Goal: Task Accomplishment & Management: Manage account settings

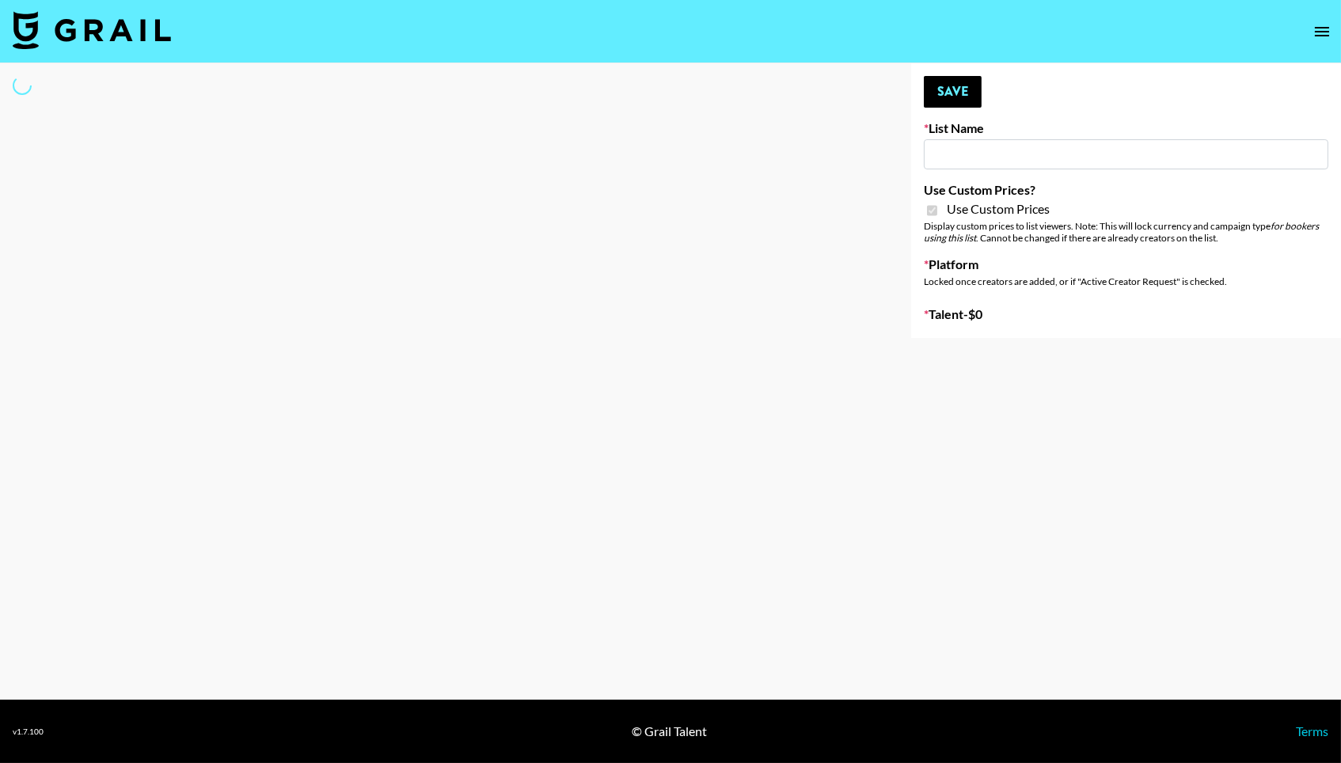
type input "House of Fab ([DATE])"
checkbox input "true"
select select "Brand"
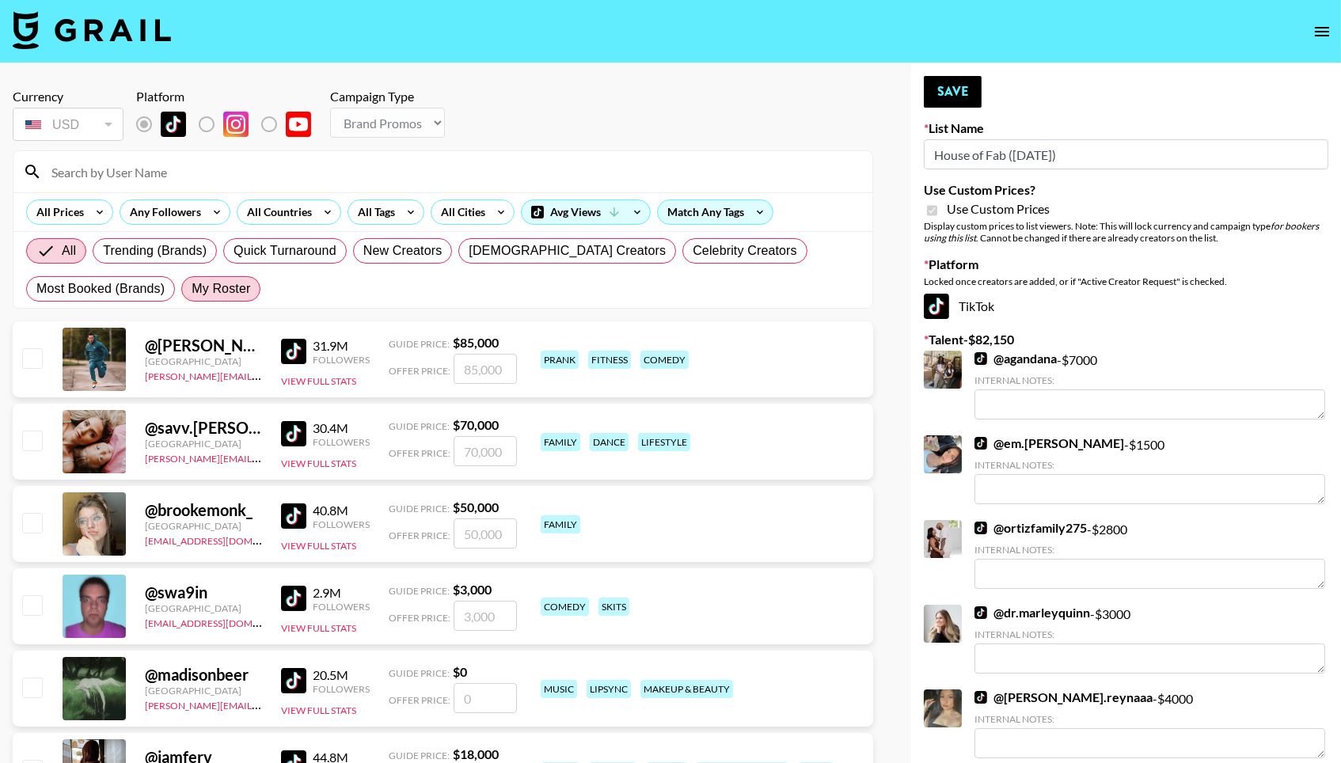
click at [215, 293] on span "My Roster" at bounding box center [221, 288] width 59 height 19
click at [192, 289] on input "My Roster" at bounding box center [192, 289] width 0 height 0
radio input "true"
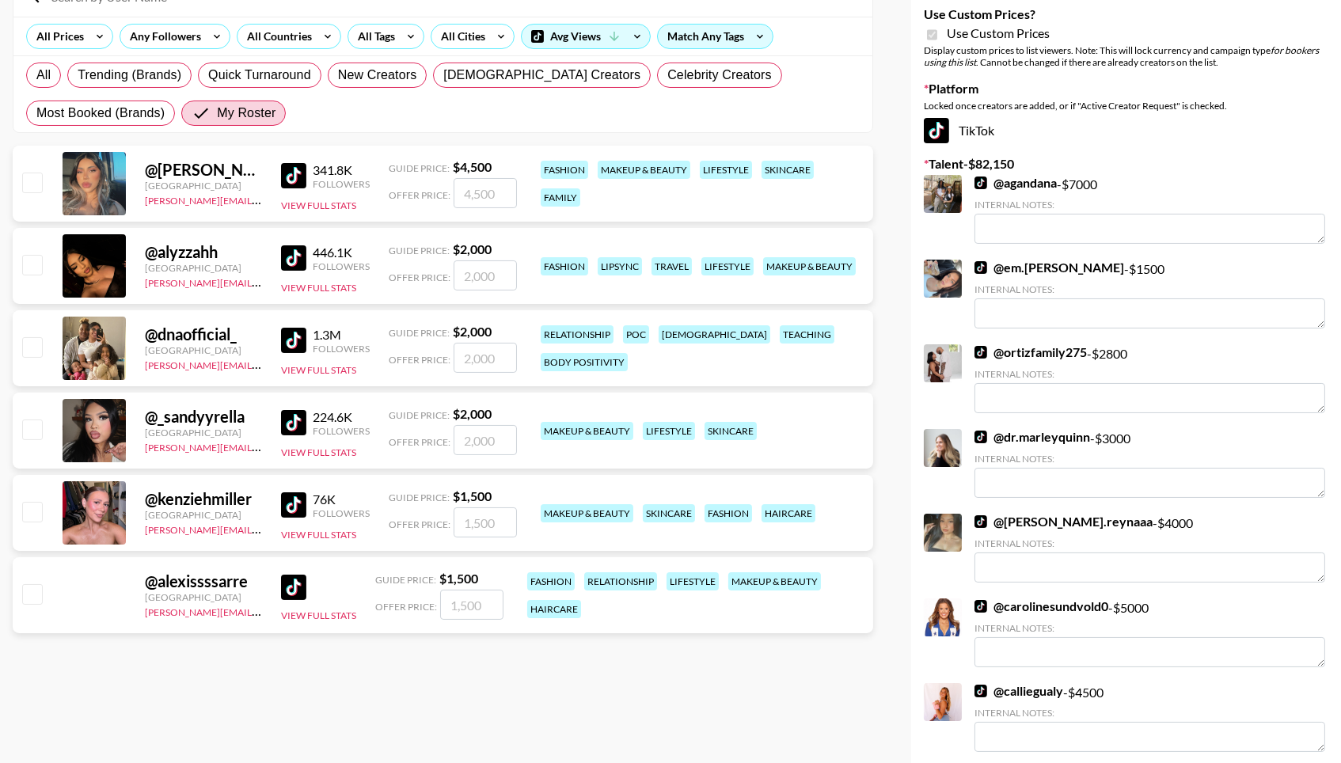
scroll to position [175, 0]
click at [29, 345] on input "checkbox" at bounding box center [31, 347] width 19 height 19
checkbox input "true"
type input "2000"
click at [31, 427] on input "checkbox" at bounding box center [31, 429] width 19 height 19
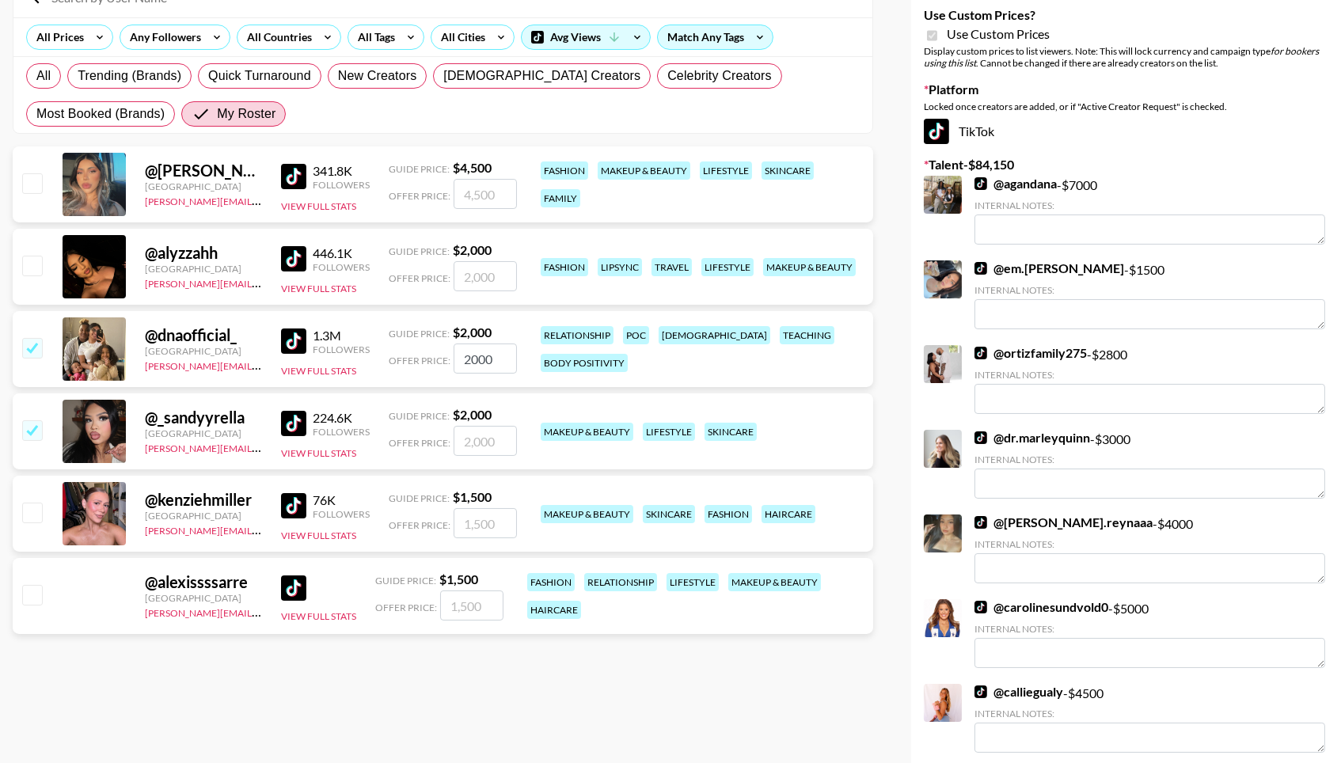
checkbox input "true"
type input "2000"
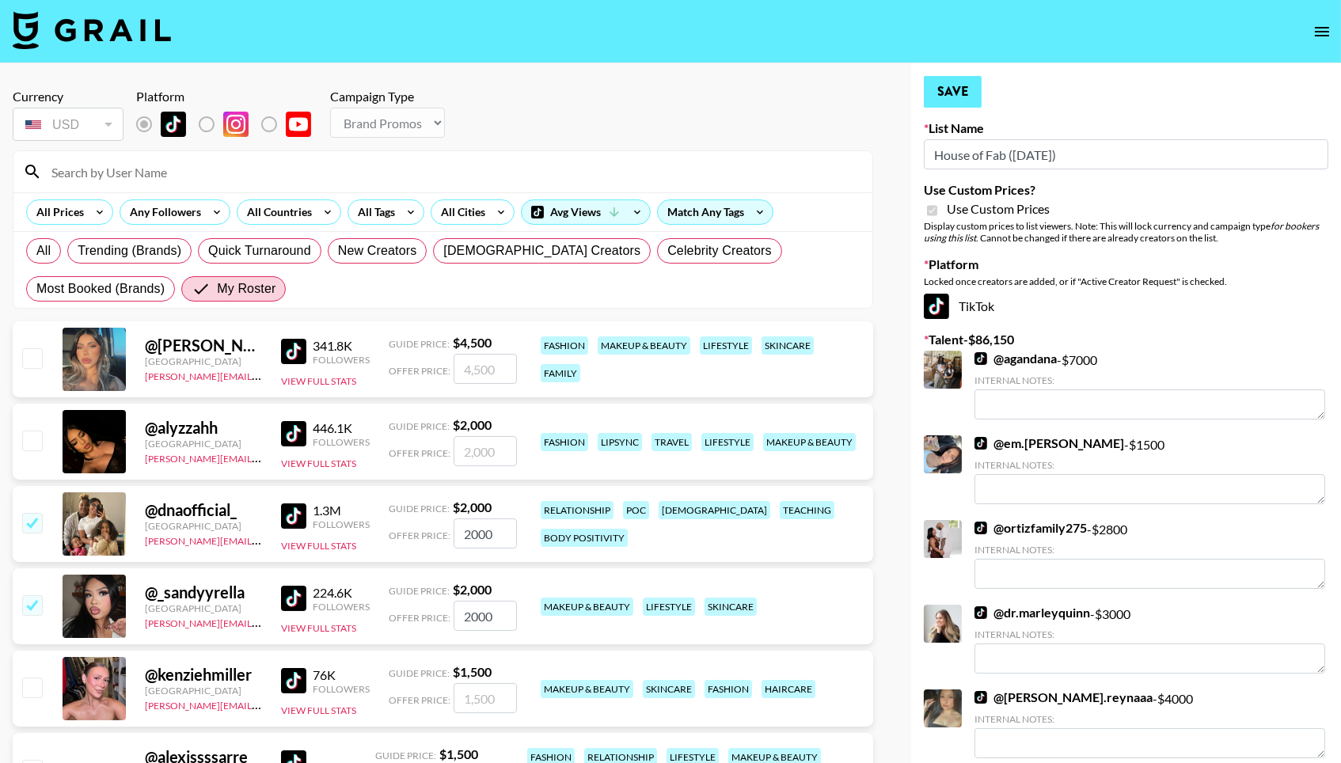
scroll to position [0, 0]
click at [968, 90] on button "Save" at bounding box center [953, 92] width 58 height 32
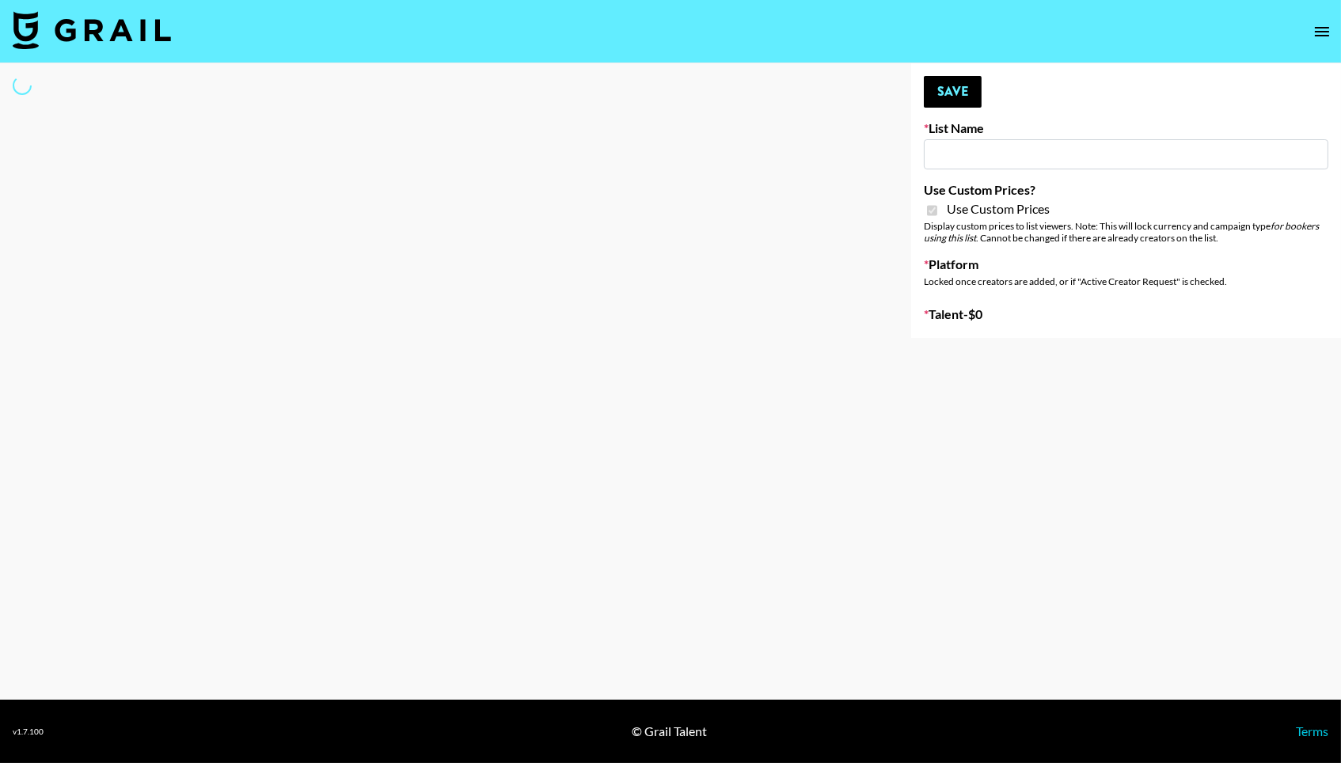
type input "ByHeart (9th Sept)"
checkbox input "true"
select select "Brand"
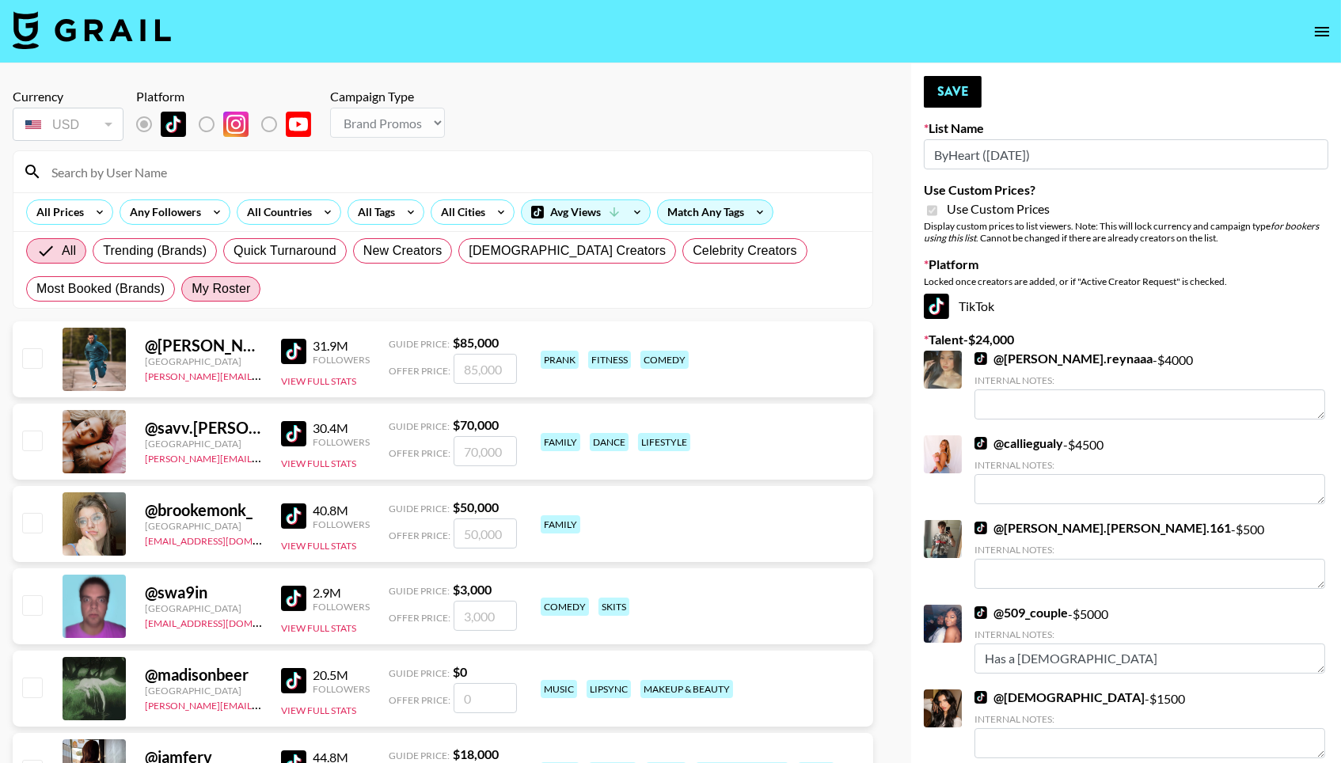
click at [219, 287] on span "My Roster" at bounding box center [221, 288] width 59 height 19
click at [192, 289] on input "My Roster" at bounding box center [192, 289] width 0 height 0
radio input "true"
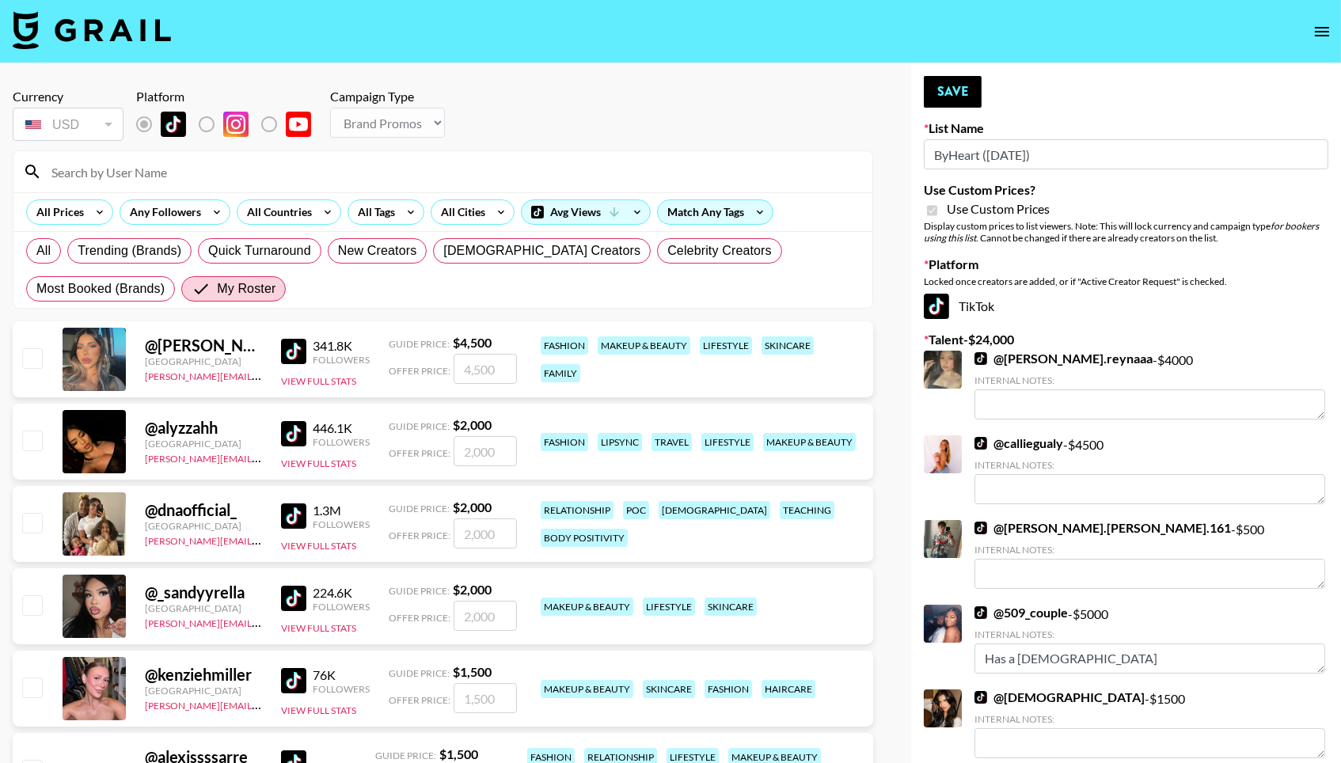
click at [25, 356] on input "checkbox" at bounding box center [31, 357] width 19 height 19
checkbox input "true"
type input "4500"
click at [28, 443] on input "checkbox" at bounding box center [31, 440] width 19 height 19
checkbox input "true"
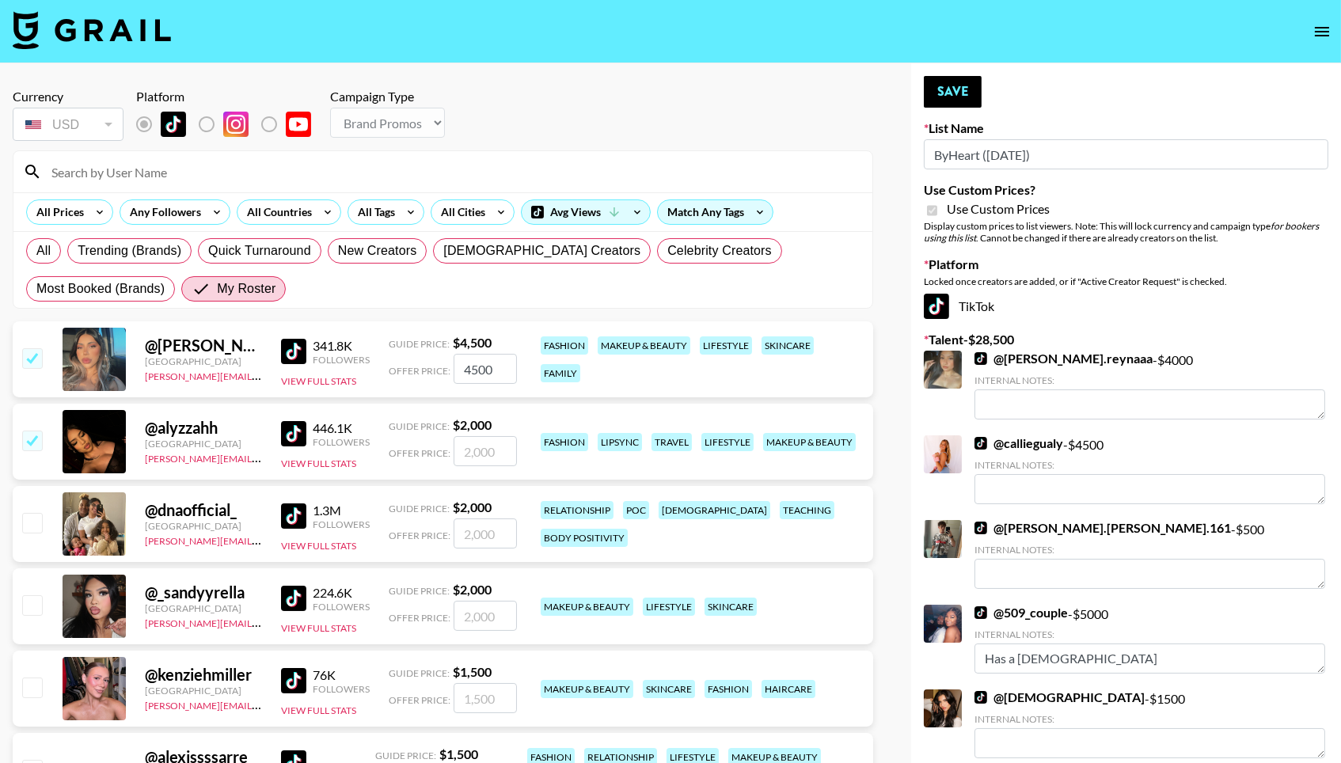
type input "2000"
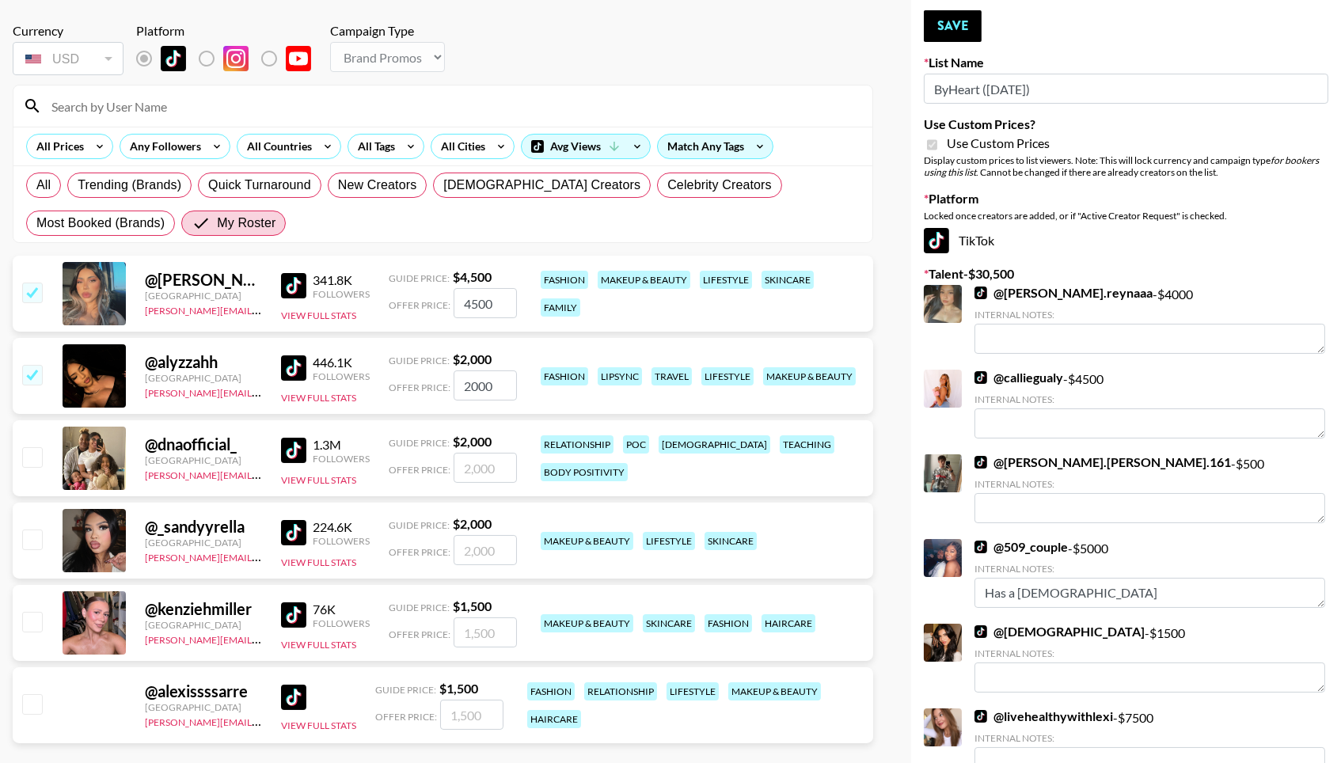
click at [30, 540] on input "checkbox" at bounding box center [31, 539] width 19 height 19
checkbox input "true"
type input "2000"
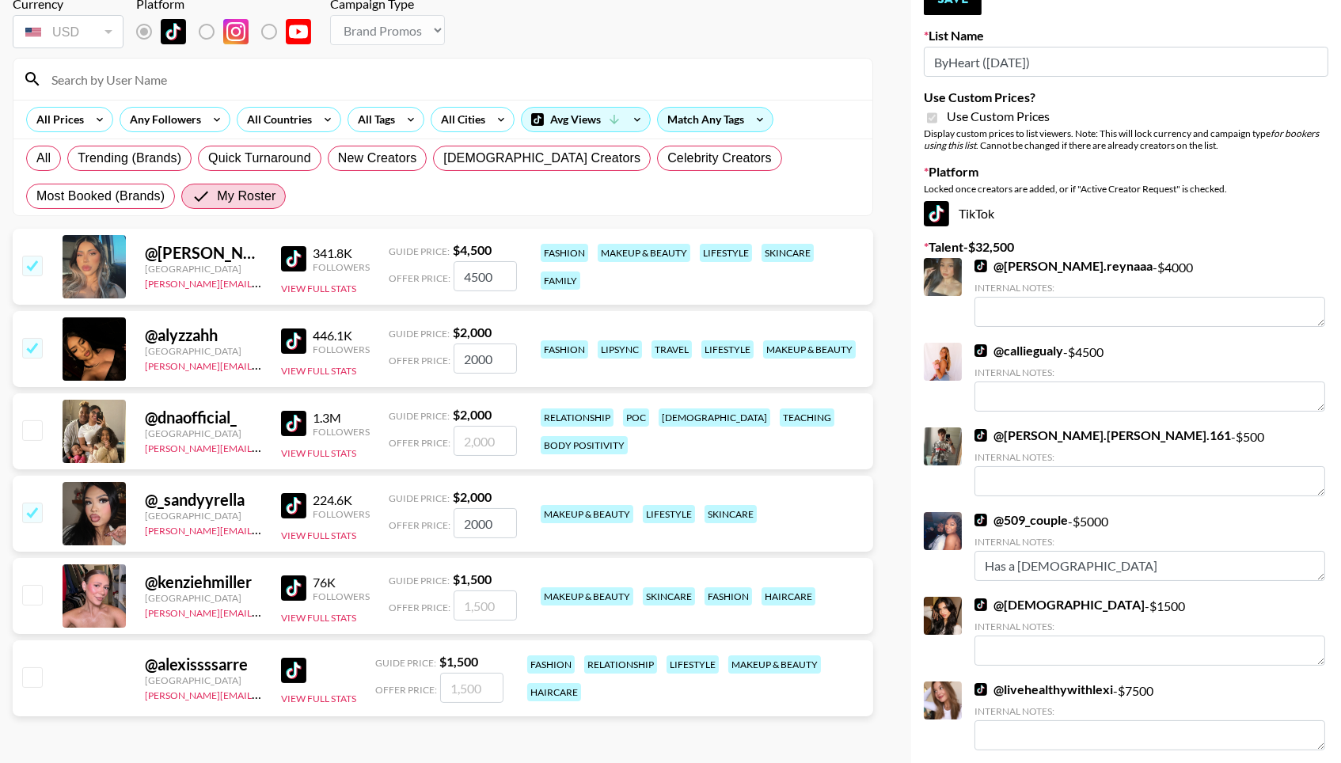
click at [29, 685] on input "checkbox" at bounding box center [31, 676] width 19 height 19
checkbox input "true"
type input "1500"
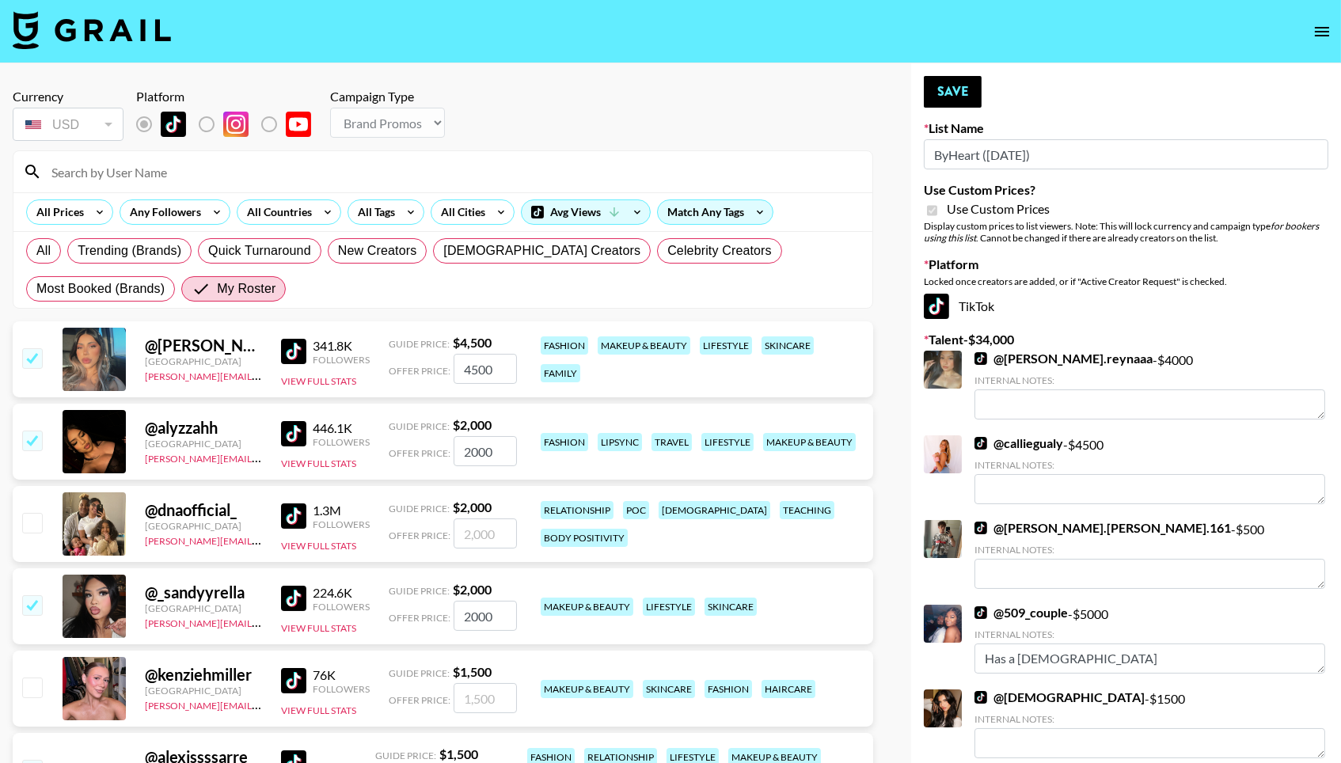
scroll to position [0, 0]
click at [29, 532] on input "checkbox" at bounding box center [31, 522] width 19 height 19
checkbox input "true"
type input "2000"
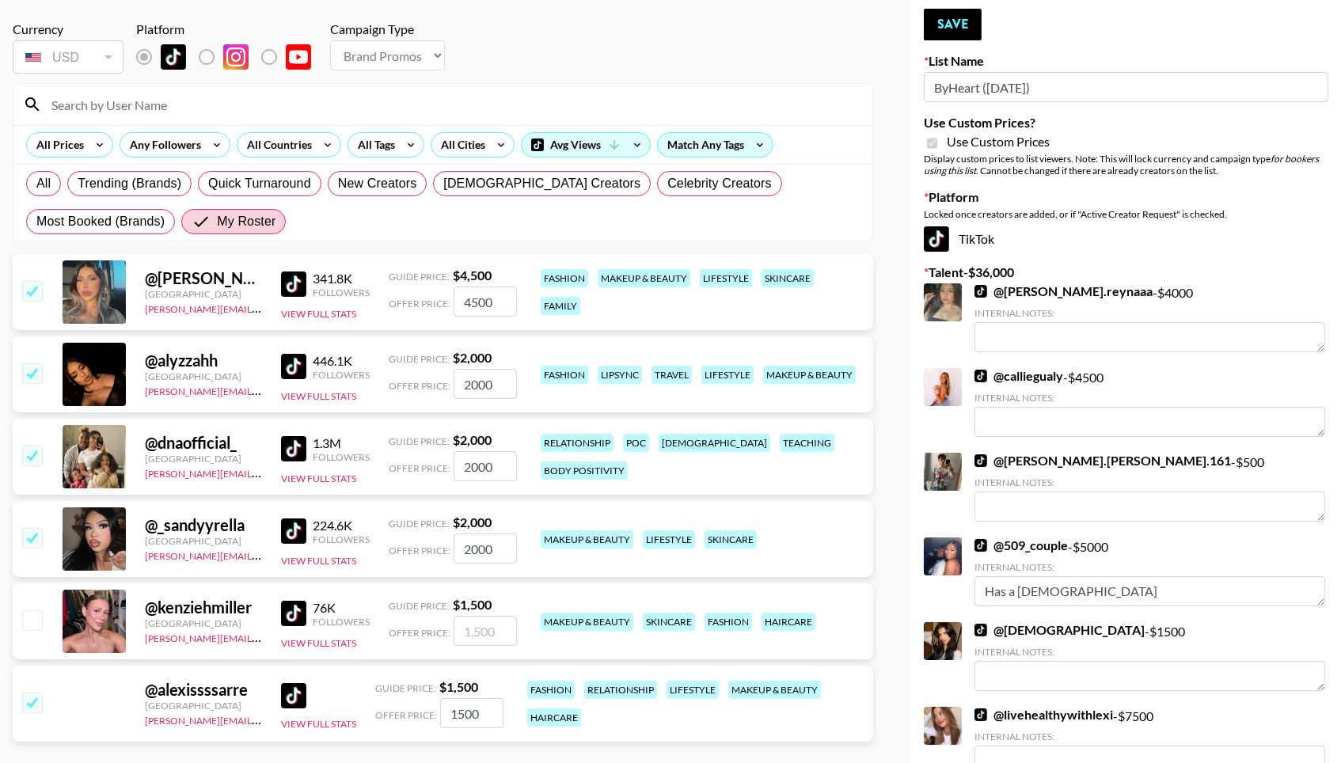
scroll to position [67, 0]
click at [33, 630] on input "checkbox" at bounding box center [31, 620] width 19 height 19
checkbox input "true"
type input "1500"
click at [964, 25] on button "Save" at bounding box center [953, 26] width 58 height 32
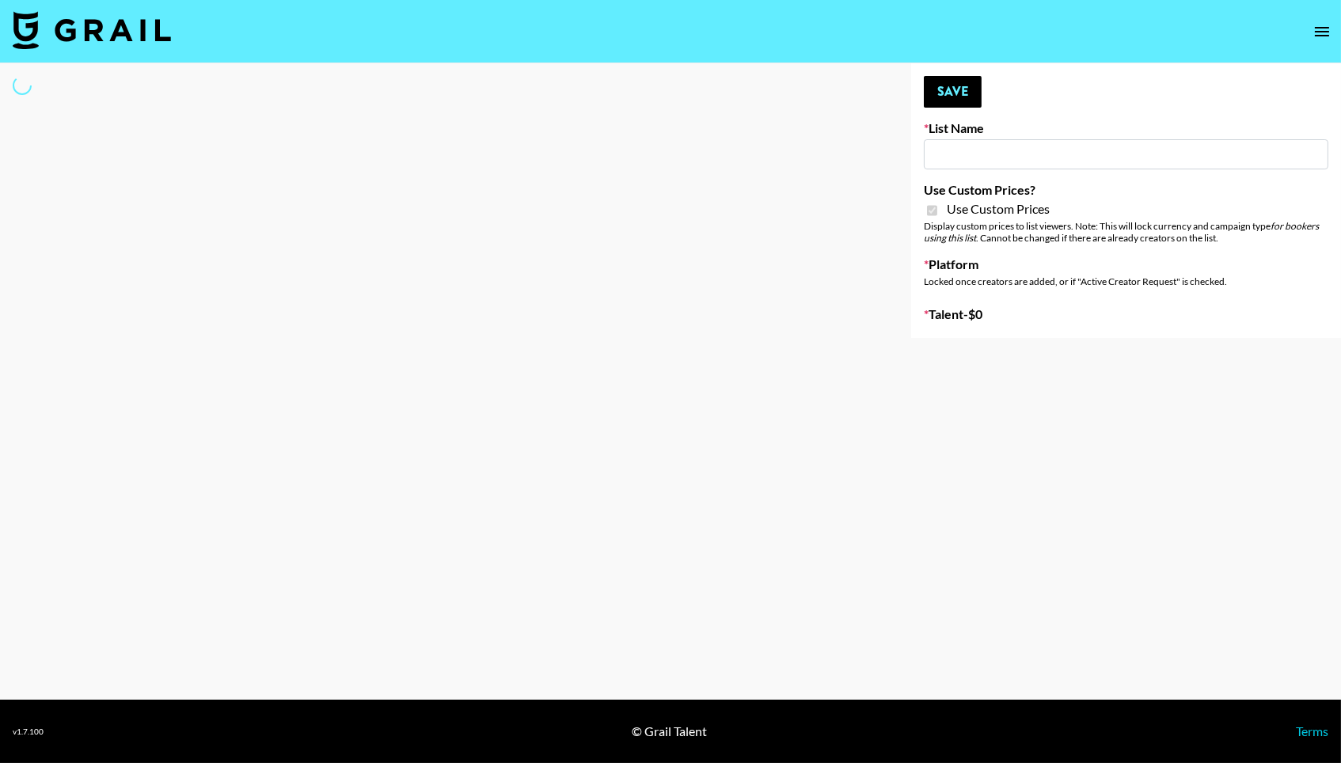
type input "Super Power ([DATE])"
checkbox input "true"
select select "Brand"
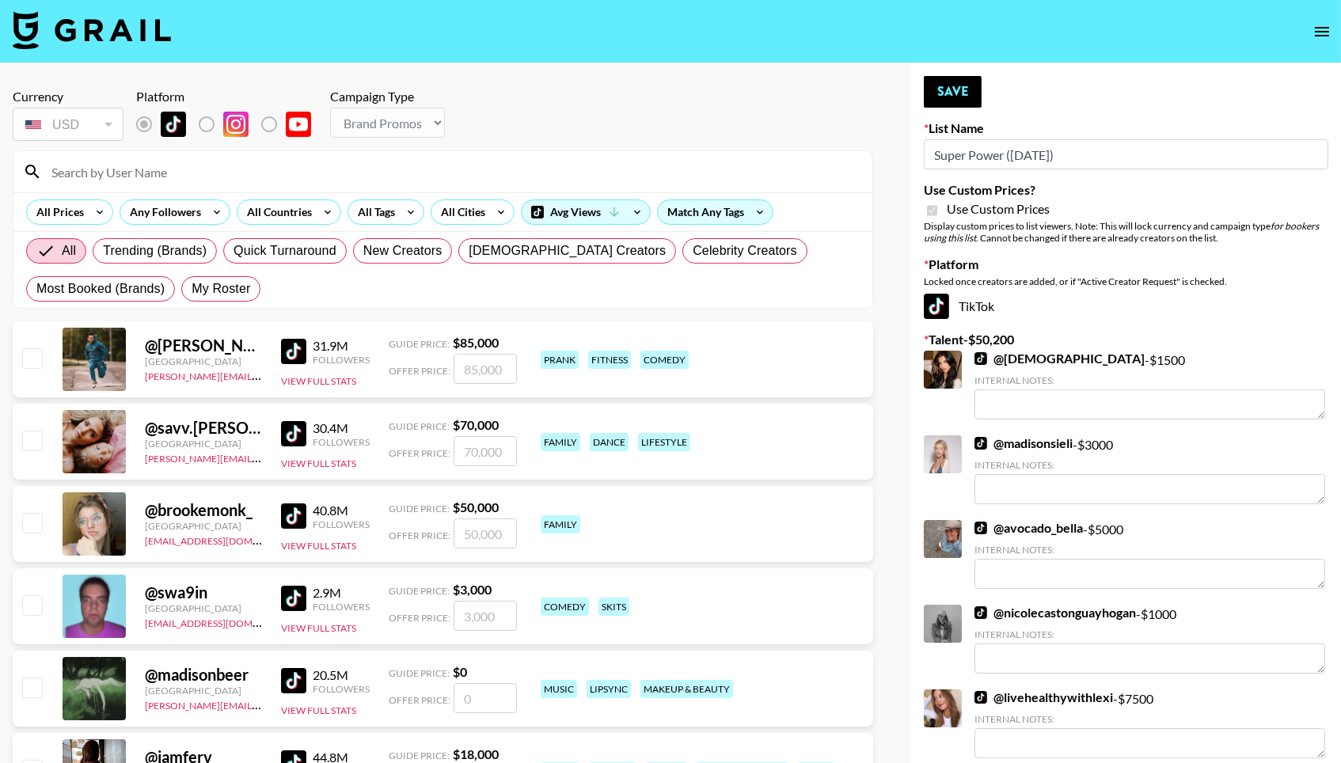
click at [259, 281] on div "All Trending (Brands) Quick Turnaround New Creators [DEMOGRAPHIC_DATA] Creators…" at bounding box center [443, 270] width 840 height 76
click at [238, 287] on span "My Roster" at bounding box center [221, 288] width 59 height 19
click at [192, 289] on input "My Roster" at bounding box center [192, 289] width 0 height 0
radio input "true"
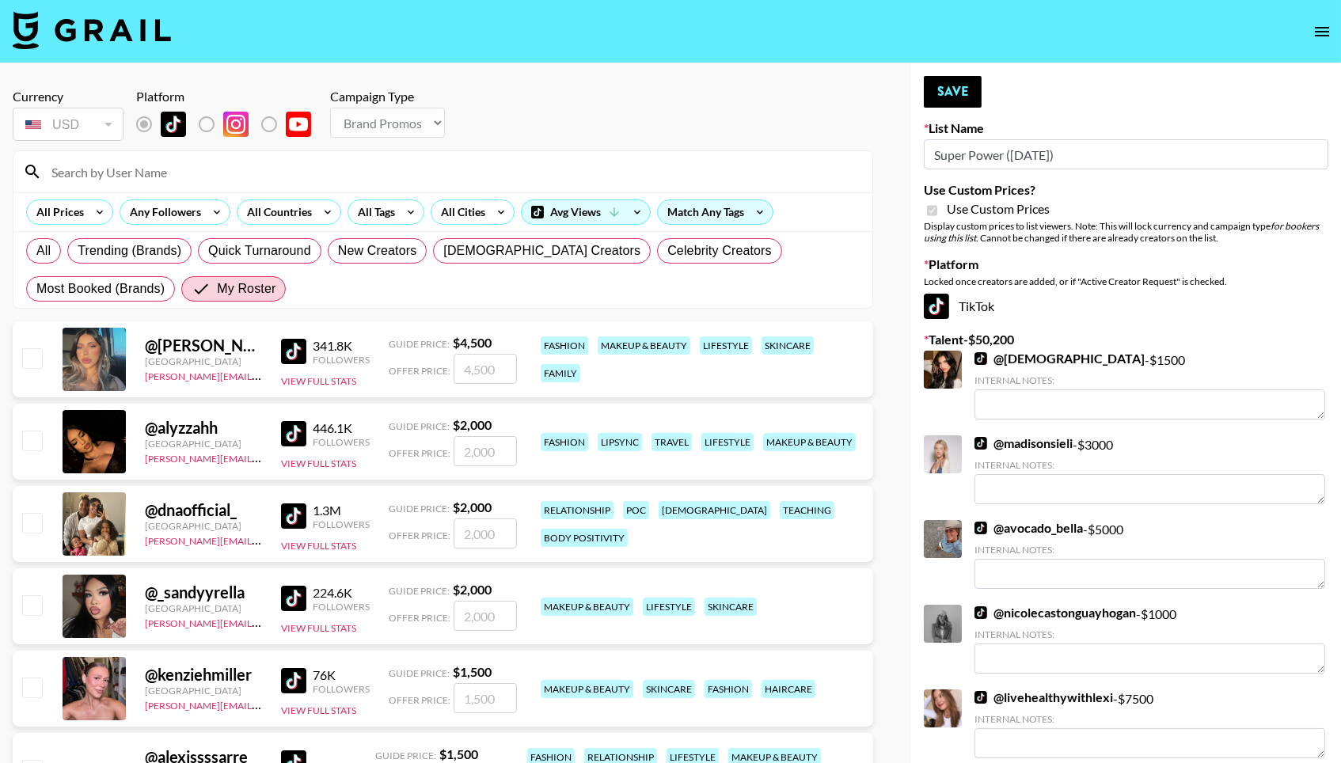
click at [20, 356] on div at bounding box center [31, 359] width 25 height 27
click at [28, 357] on input "checkbox" at bounding box center [31, 357] width 19 height 19
checkbox input "true"
type input "4500"
click at [34, 447] on input "checkbox" at bounding box center [31, 440] width 19 height 19
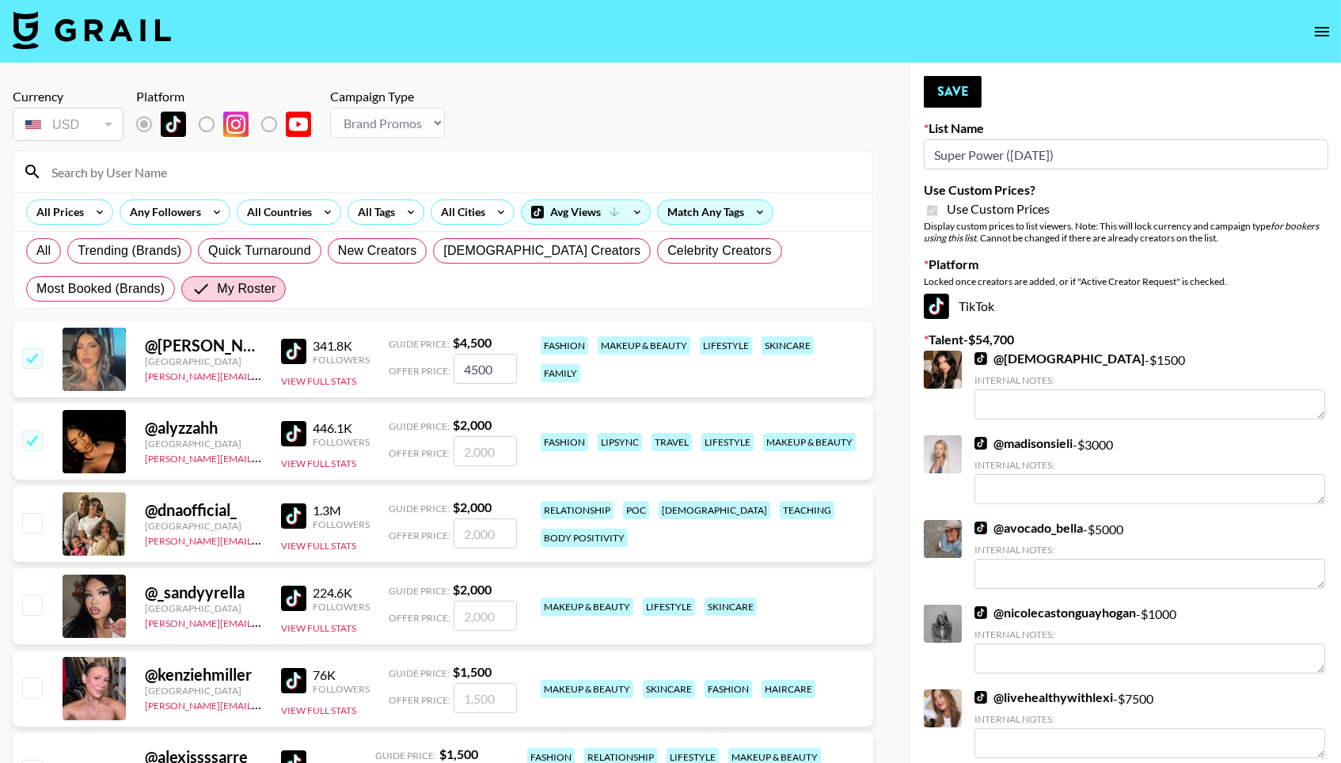
checkbox input "true"
type input "2000"
click at [38, 528] on input "checkbox" at bounding box center [31, 522] width 19 height 19
checkbox input "true"
type input "2000"
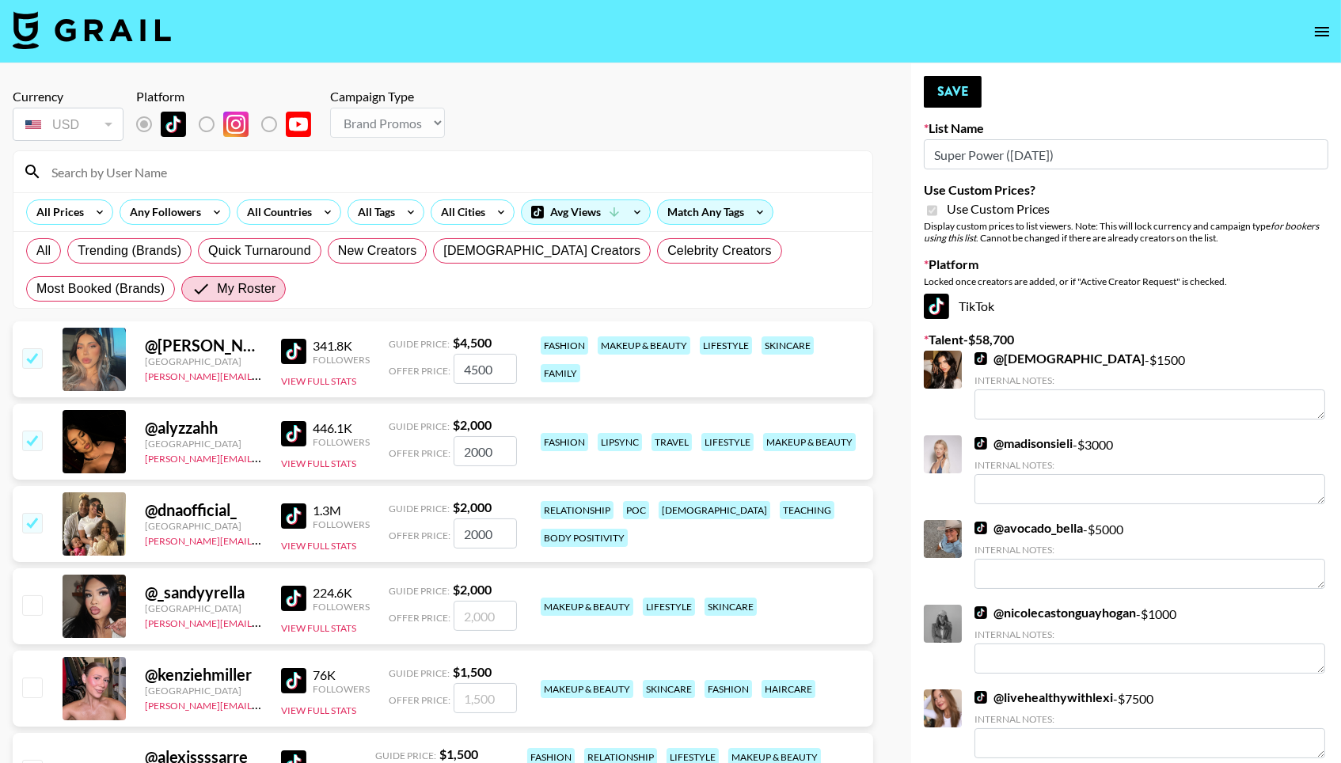
click at [29, 610] on input "checkbox" at bounding box center [31, 604] width 19 height 19
checkbox input "true"
type input "2000"
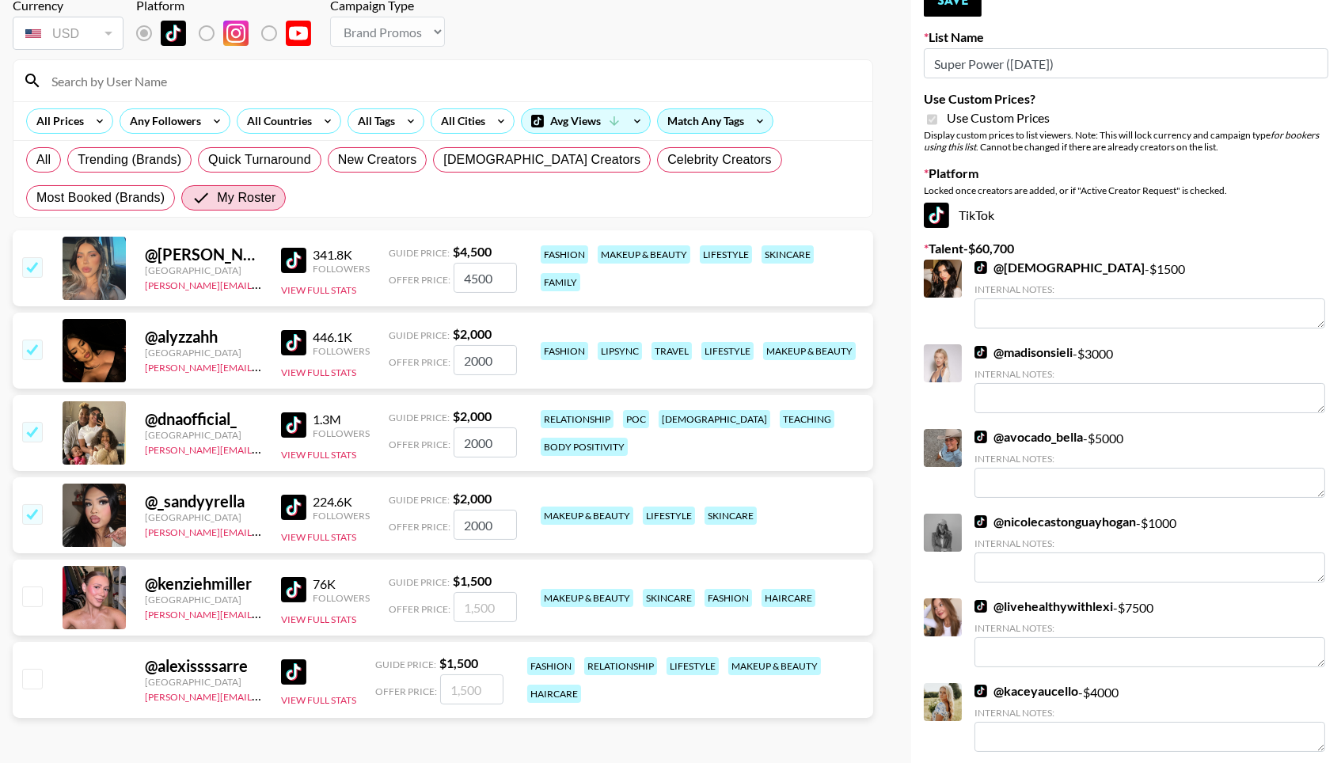
scroll to position [93, 0]
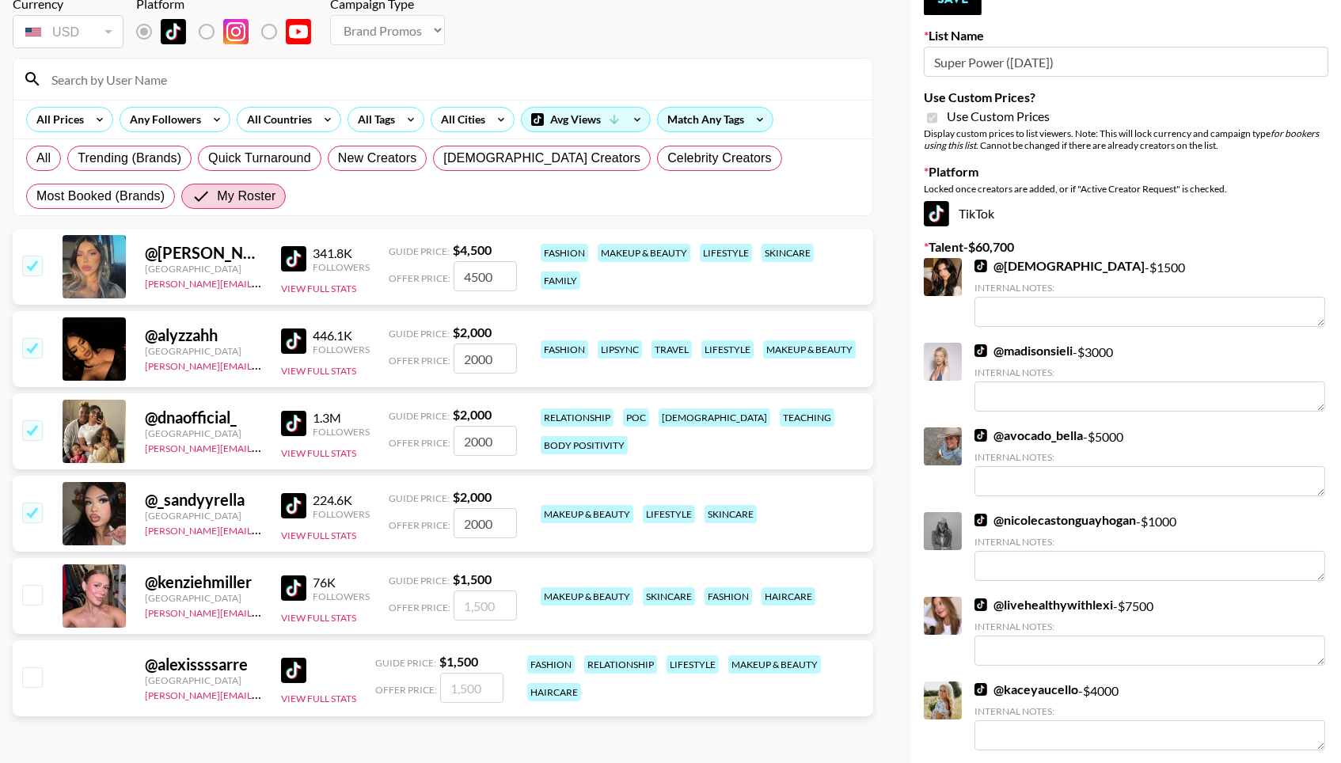
click at [36, 599] on input "checkbox" at bounding box center [31, 594] width 19 height 19
checkbox input "true"
type input "1500"
click at [33, 686] on input "checkbox" at bounding box center [31, 676] width 19 height 19
checkbox input "true"
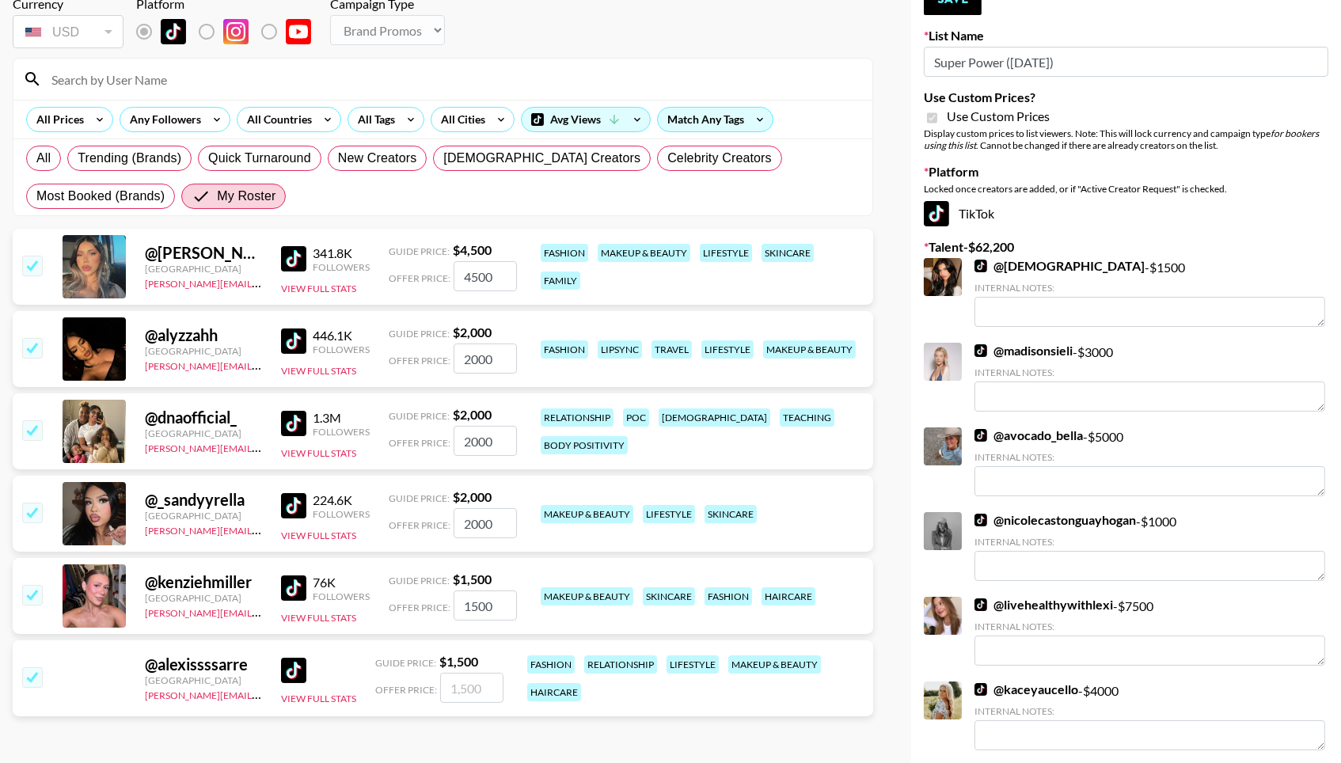
type input "1500"
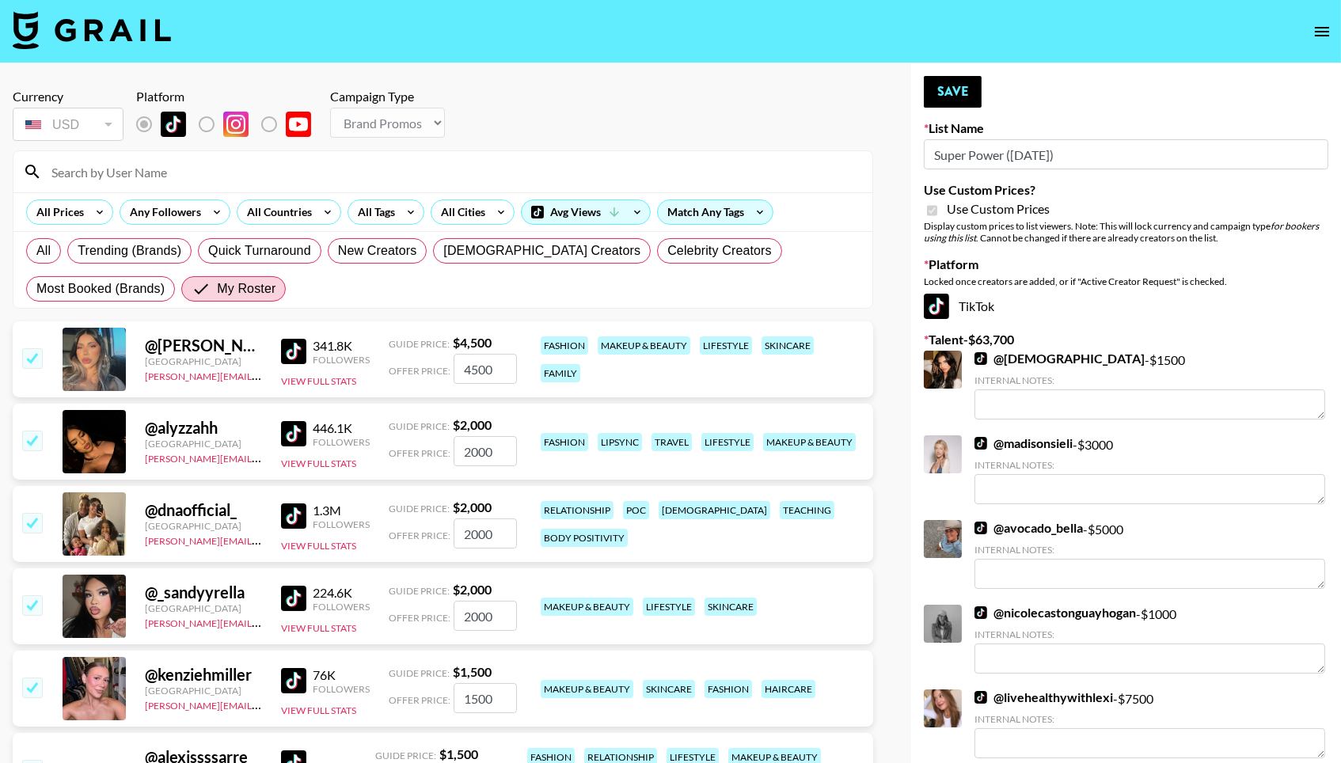
scroll to position [0, 0]
click at [964, 82] on button "Save" at bounding box center [953, 92] width 58 height 32
